Goal: Task Accomplishment & Management: Manage account settings

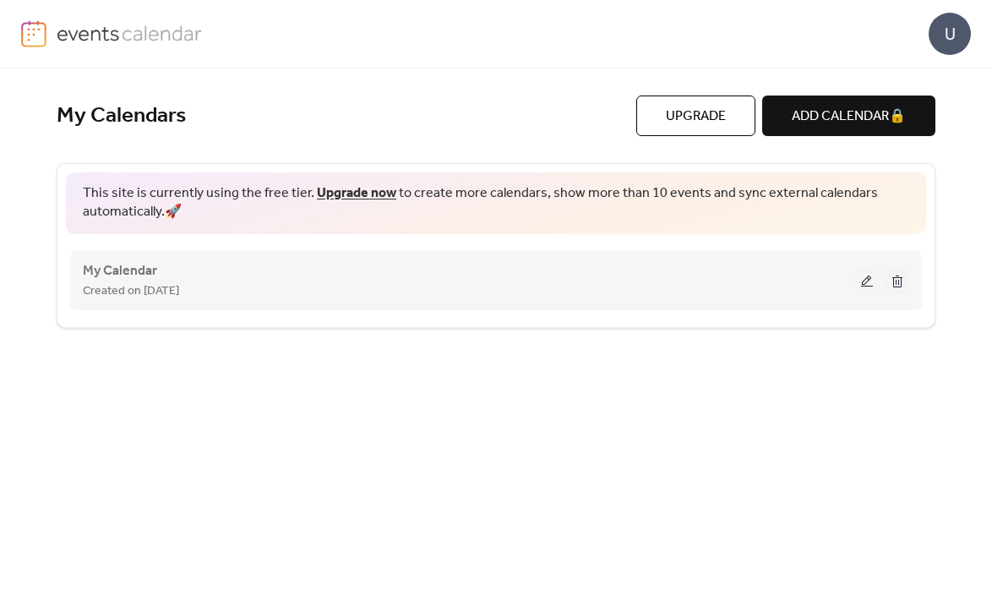
click at [163, 290] on span "Created on [DATE]" at bounding box center [131, 291] width 96 height 20
click at [865, 281] on button at bounding box center [867, 280] width 24 height 25
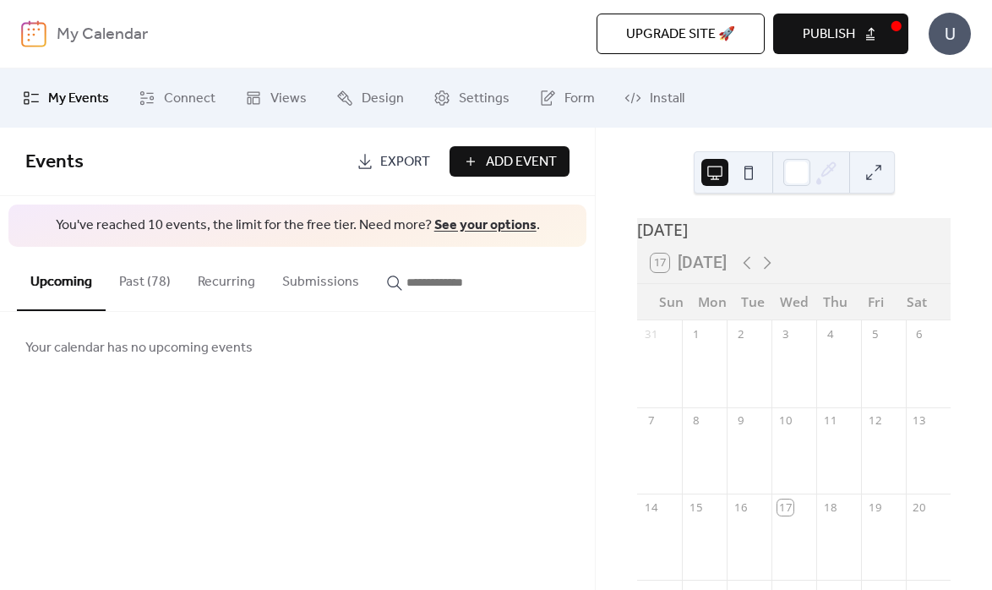
click at [751, 174] on button at bounding box center [748, 172] width 27 height 27
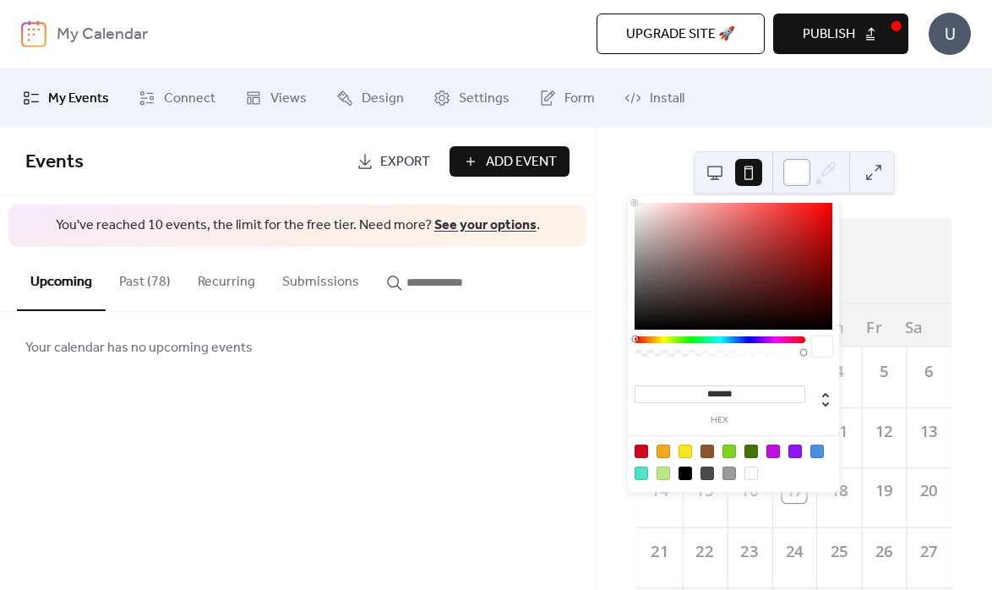
click at [801, 168] on div at bounding box center [796, 172] width 27 height 27
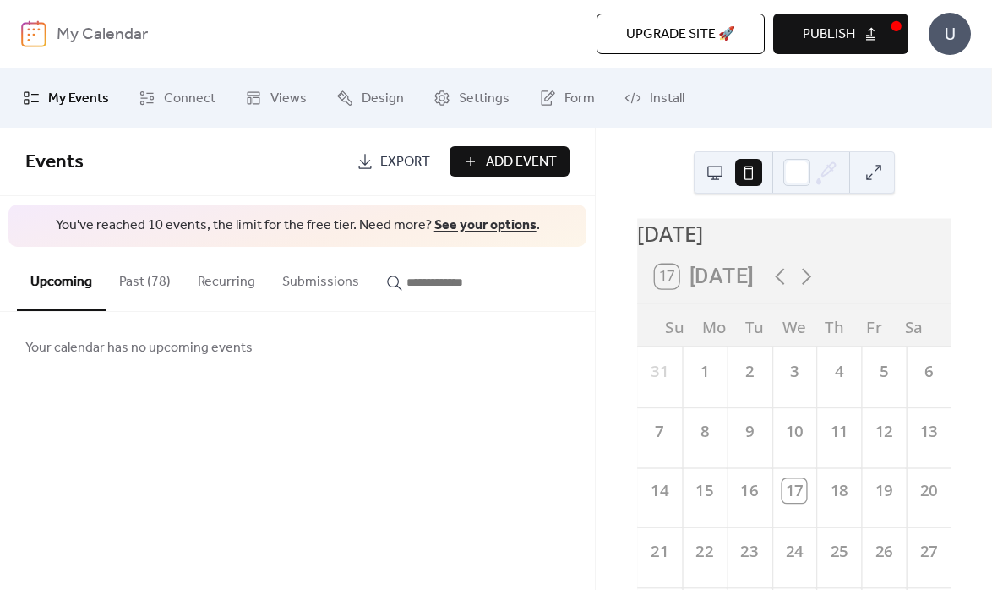
click at [478, 373] on div "Your calendar has no upcoming events" at bounding box center [297, 347] width 595 height 71
click at [147, 284] on button "Past (78)" at bounding box center [145, 278] width 79 height 63
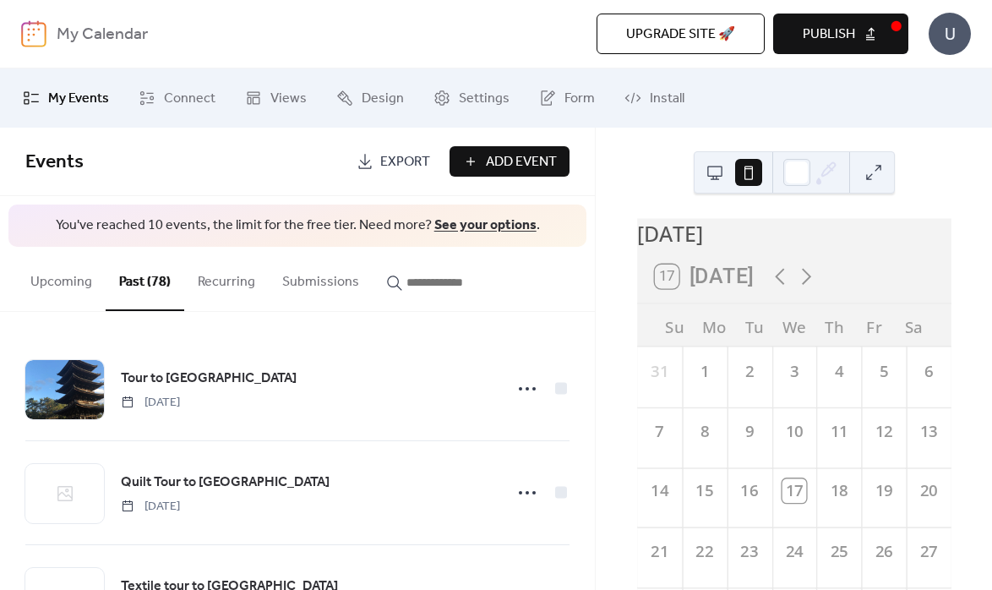
click at [239, 284] on button "Recurring" at bounding box center [226, 278] width 85 height 63
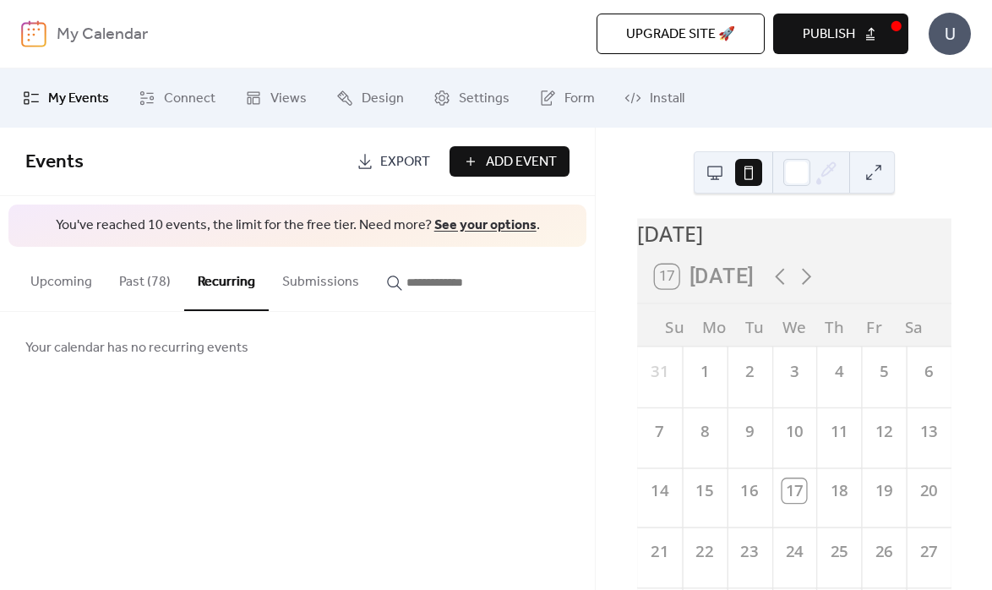
click at [337, 288] on button "Submissions" at bounding box center [321, 278] width 104 height 63
click at [93, 286] on button "Upcoming" at bounding box center [61, 278] width 89 height 63
click at [385, 97] on span "Design" at bounding box center [383, 99] width 42 height 20
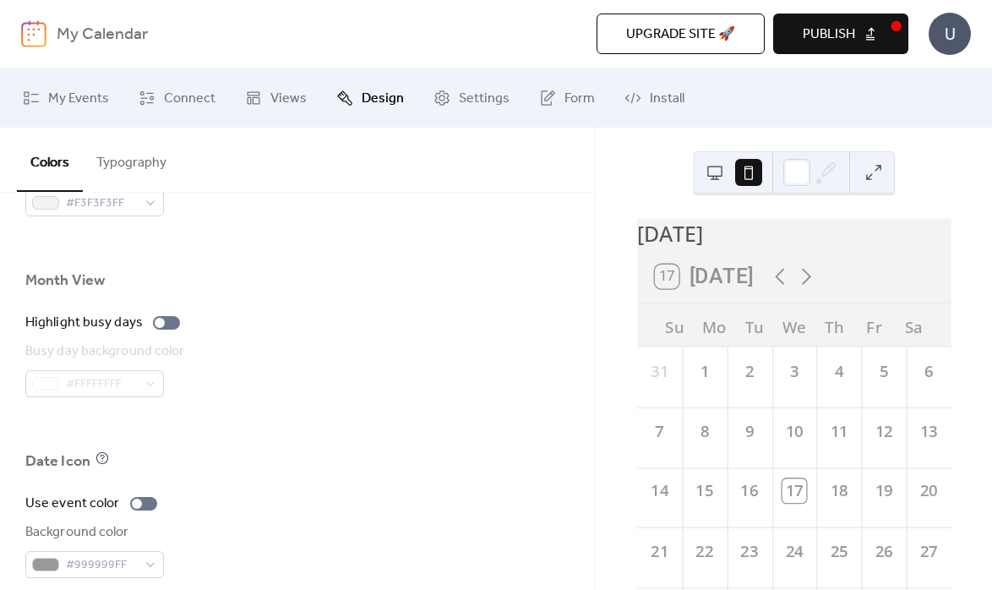
scroll to position [1116, 0]
